Goal: Information Seeking & Learning: Learn about a topic

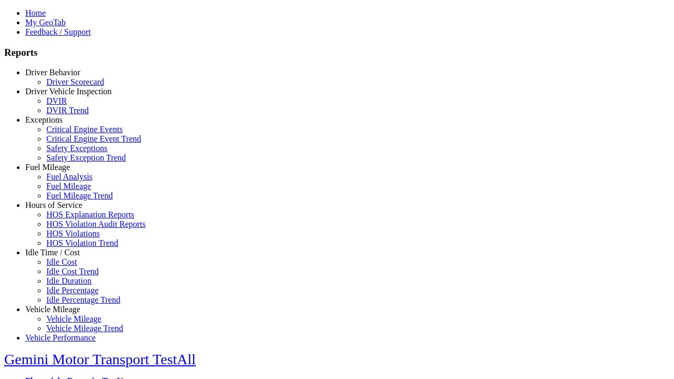
click at [61, 124] on link "Exceptions" at bounding box center [43, 119] width 37 height 9
click at [69, 143] on link "Critical Engine Event Trend" at bounding box center [93, 138] width 95 height 9
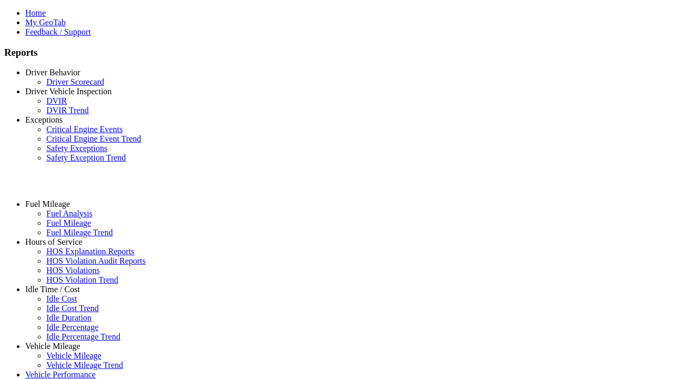
select select "**********"
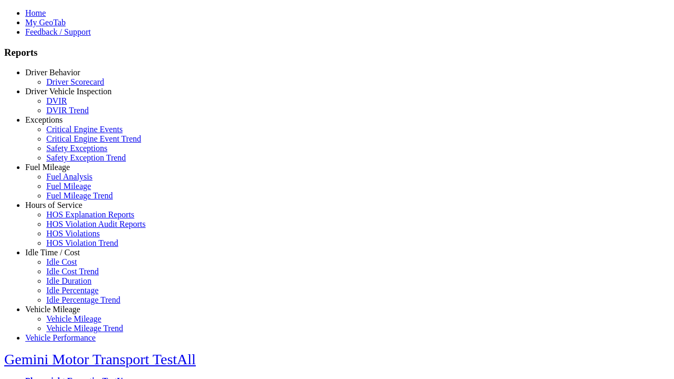
type input "**********"
